Goal: Find specific page/section: Find specific page/section

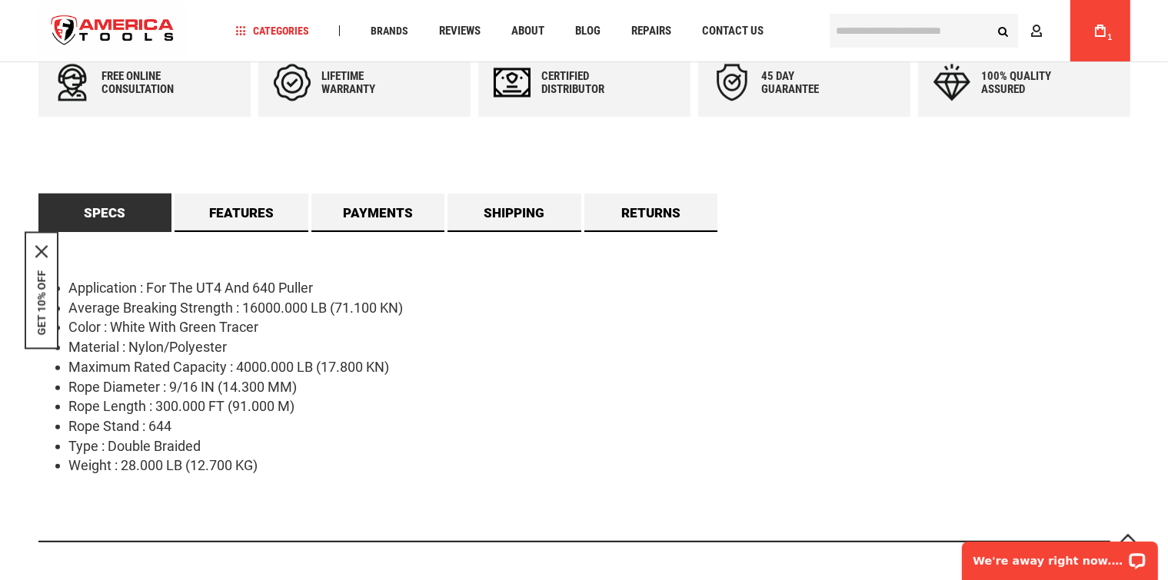
scroll to position [696, 0]
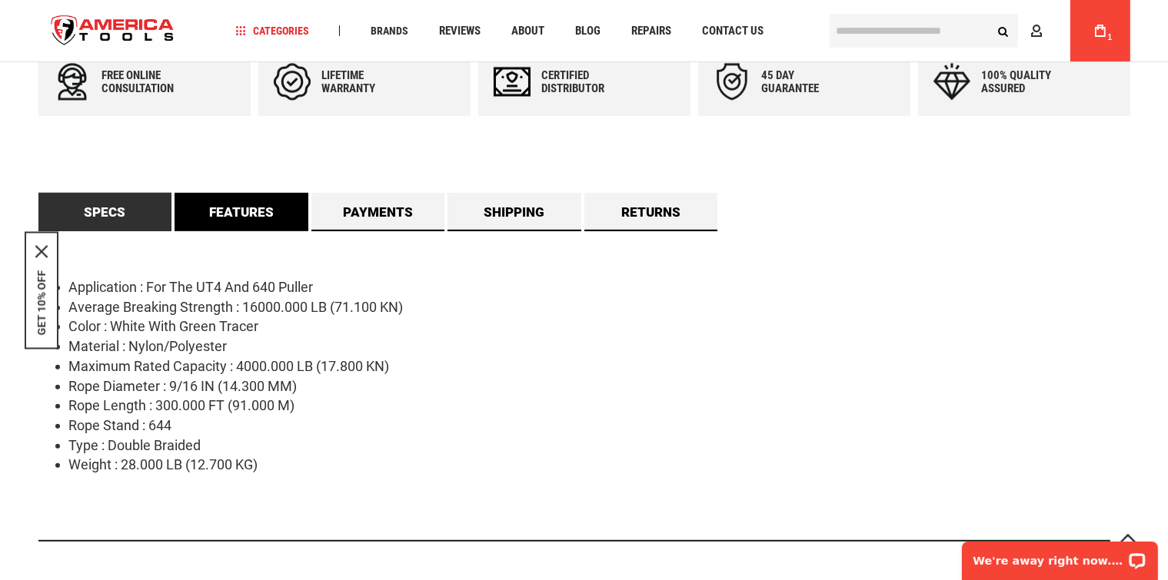
click at [254, 214] on link "Features" at bounding box center [241, 212] width 134 height 38
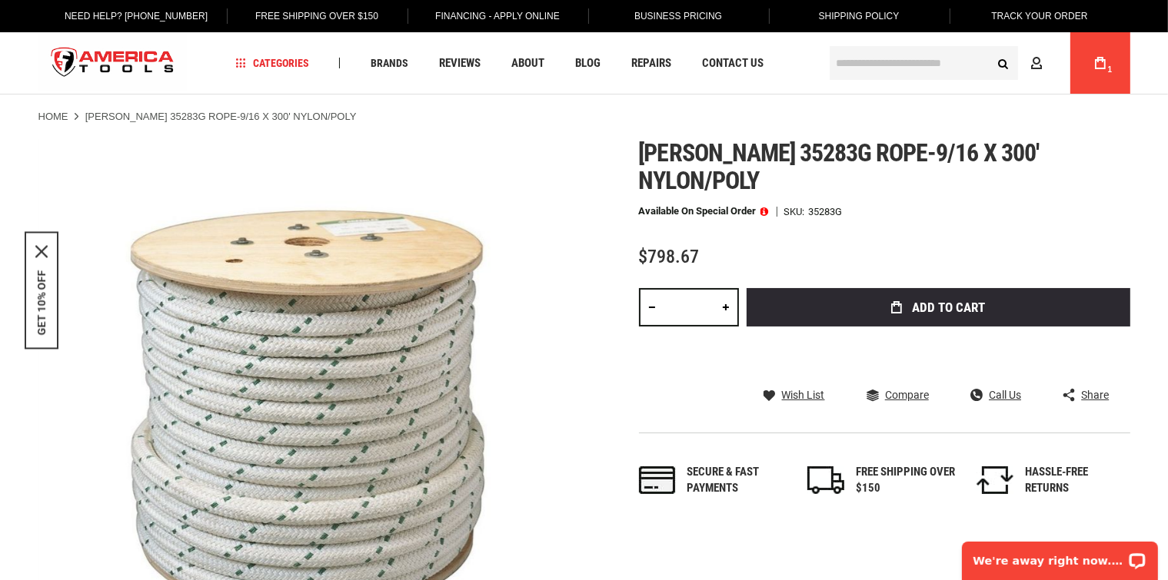
scroll to position [0, 0]
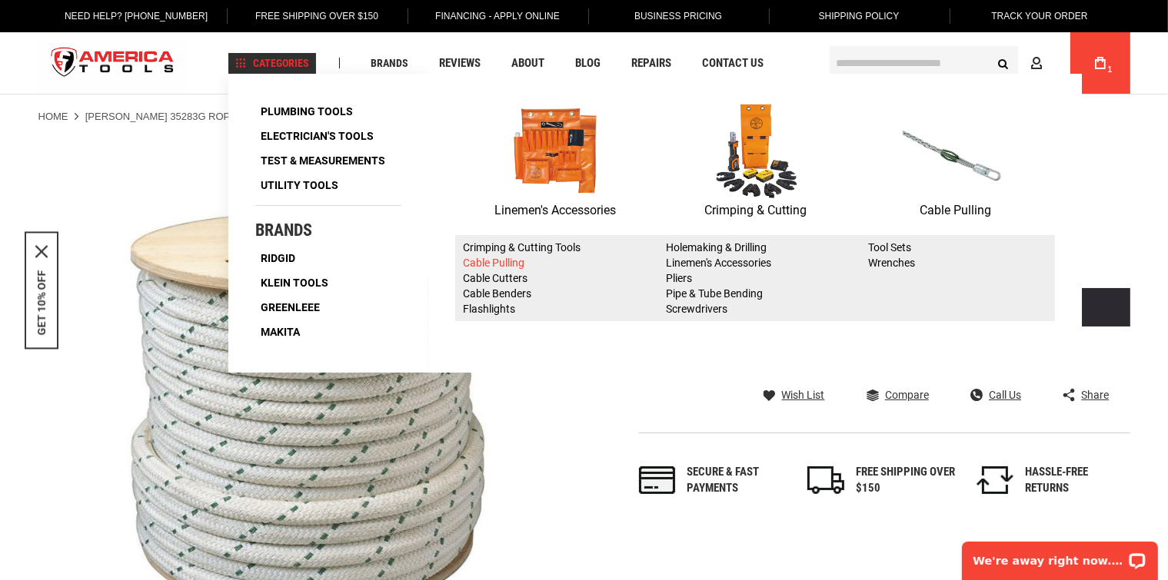
click at [520, 264] on link "Cable Pulling" at bounding box center [493, 263] width 61 height 12
